Goal: Task Accomplishment & Management: Use online tool/utility

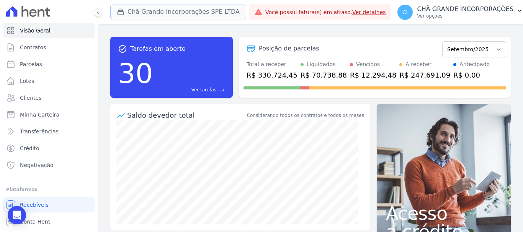
click at [164, 9] on button "Chã Grande Incorporações SPE LTDA" at bounding box center [178, 12] width 136 height 15
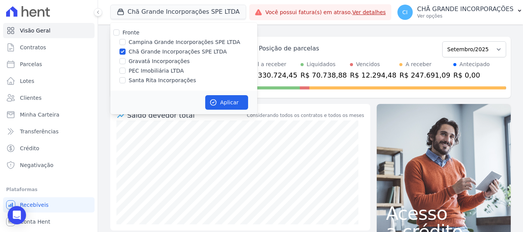
click at [131, 61] on label "Gravatá Incorporações" at bounding box center [159, 61] width 61 height 8
click at [126, 61] on input "Gravatá Incorporações" at bounding box center [122, 61] width 6 height 6
checkbox input "true"
click at [123, 50] on input "Chã Grande Incorporações SPE LTDA" at bounding box center [122, 52] width 6 height 6
checkbox input "false"
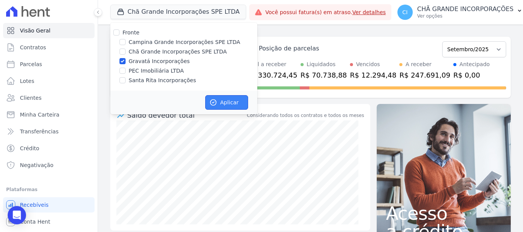
click at [232, 101] on button "Aplicar" at bounding box center [226, 102] width 43 height 15
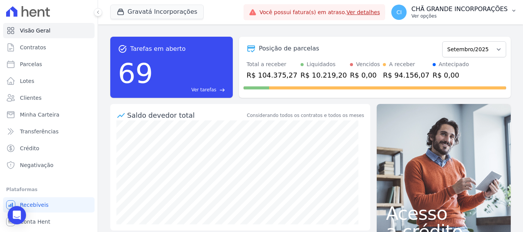
click at [436, 14] on p "Ver opções" at bounding box center [459, 16] width 97 height 6
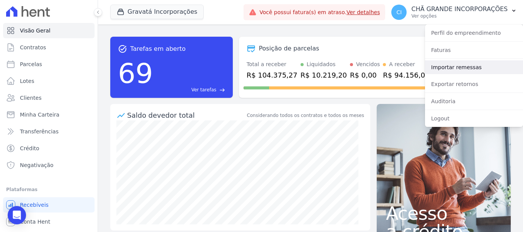
click at [439, 65] on link "Importar remessas" at bounding box center [474, 68] width 98 height 14
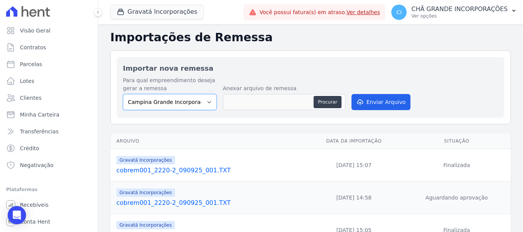
click at [150, 105] on select "Campina Grande Incorporações SPE LTDA Chã Grande Incorporações SPE LTDA Gravatá…" at bounding box center [170, 102] width 94 height 16
select select "5275b983-619f-43ac-95cf-dea9128da5c7"
click at [123, 94] on select "Campina Grande Incorporações SPE LTDA Chã Grande Incorporações SPE LTDA Gravatá…" at bounding box center [170, 102] width 94 height 16
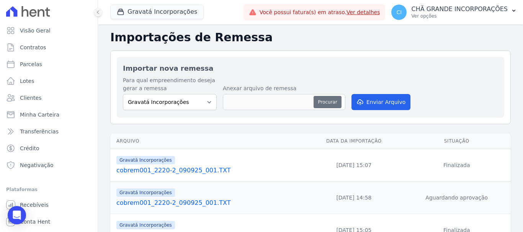
click at [326, 99] on button "Procurar" at bounding box center [328, 102] width 28 height 12
type input "cobrem001_2220-2_110925_007.TXT"
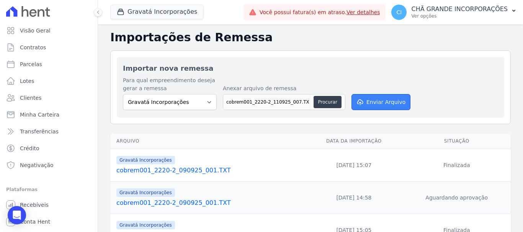
click at [384, 105] on button "Enviar Arquivo" at bounding box center [381, 102] width 59 height 16
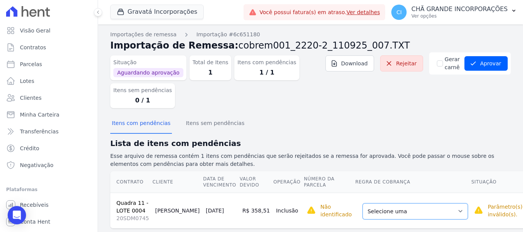
click at [389, 209] on select "Selecione uma Nova Parcela Avulsa Parcela Avulsa Existente Parcela Normal (120 …" at bounding box center [415, 212] width 105 height 16
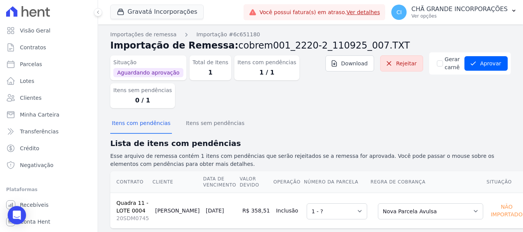
scroll to position [15, 0]
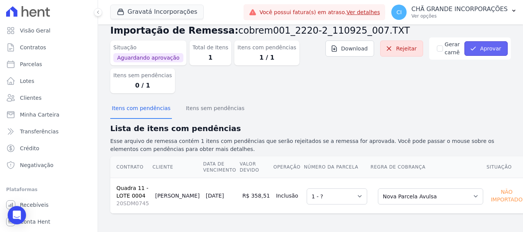
click at [495, 50] on button "Aprovar" at bounding box center [486, 48] width 43 height 15
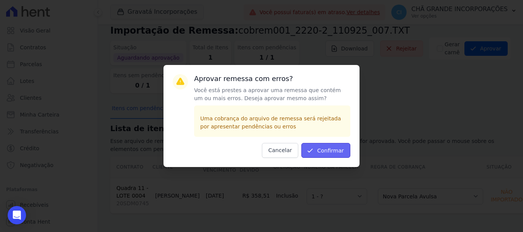
click at [314, 146] on button "Confirmar" at bounding box center [325, 150] width 49 height 15
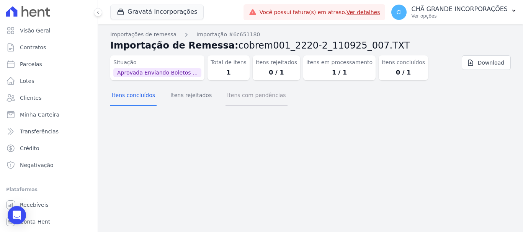
click at [252, 91] on button "Itens com pendências" at bounding box center [257, 96] width 62 height 20
click at [250, 99] on button "Itens com pendências" at bounding box center [257, 96] width 62 height 20
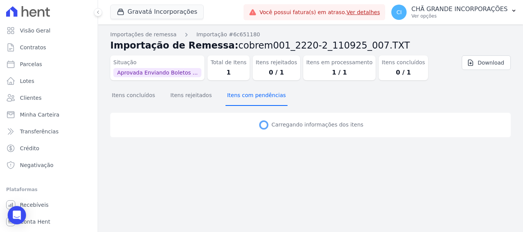
click at [250, 99] on button "Itens com pendências" at bounding box center [257, 96] width 62 height 20
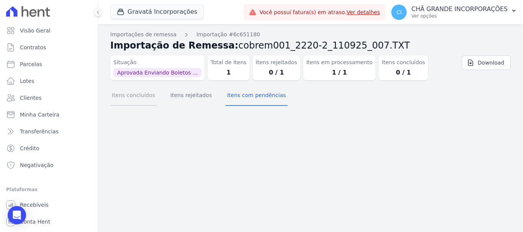
click at [121, 98] on button "Itens concluídos" at bounding box center [133, 96] width 46 height 20
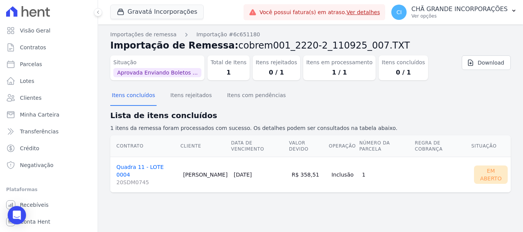
click at [150, 164] on link "Quadra 11 - LOTE 0004 20SDM0745" at bounding box center [146, 175] width 61 height 22
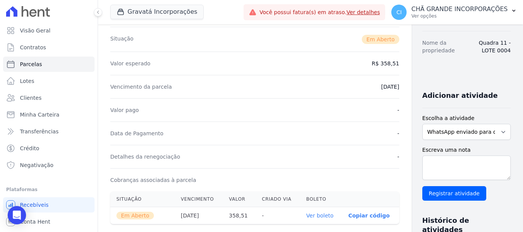
scroll to position [115, 0]
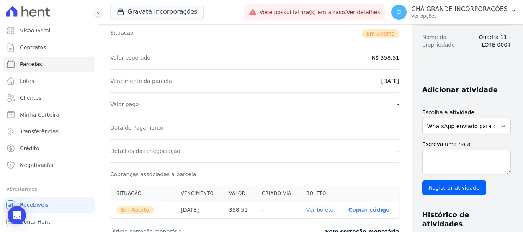
click at [309, 208] on link "Ver boleto" at bounding box center [319, 210] width 27 height 6
